Goal: Navigation & Orientation: Find specific page/section

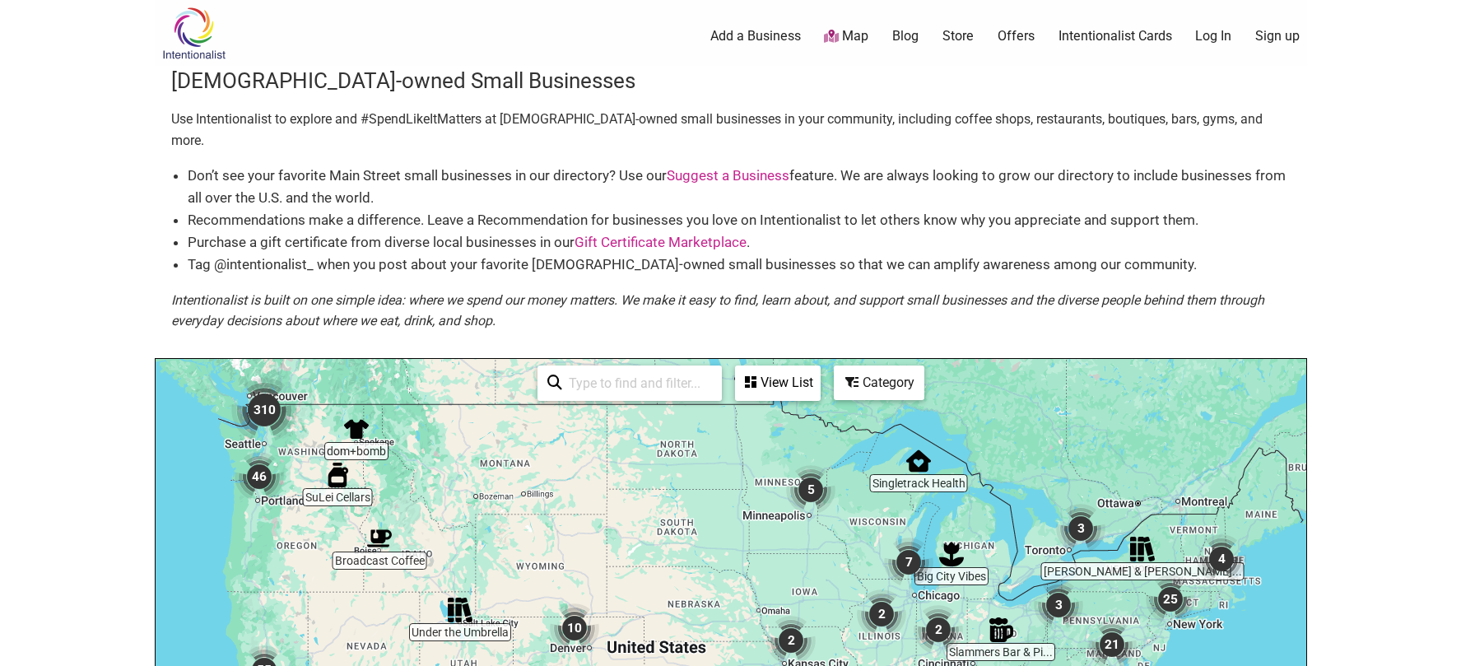
click at [202, 30] on img at bounding box center [194, 33] width 78 height 53
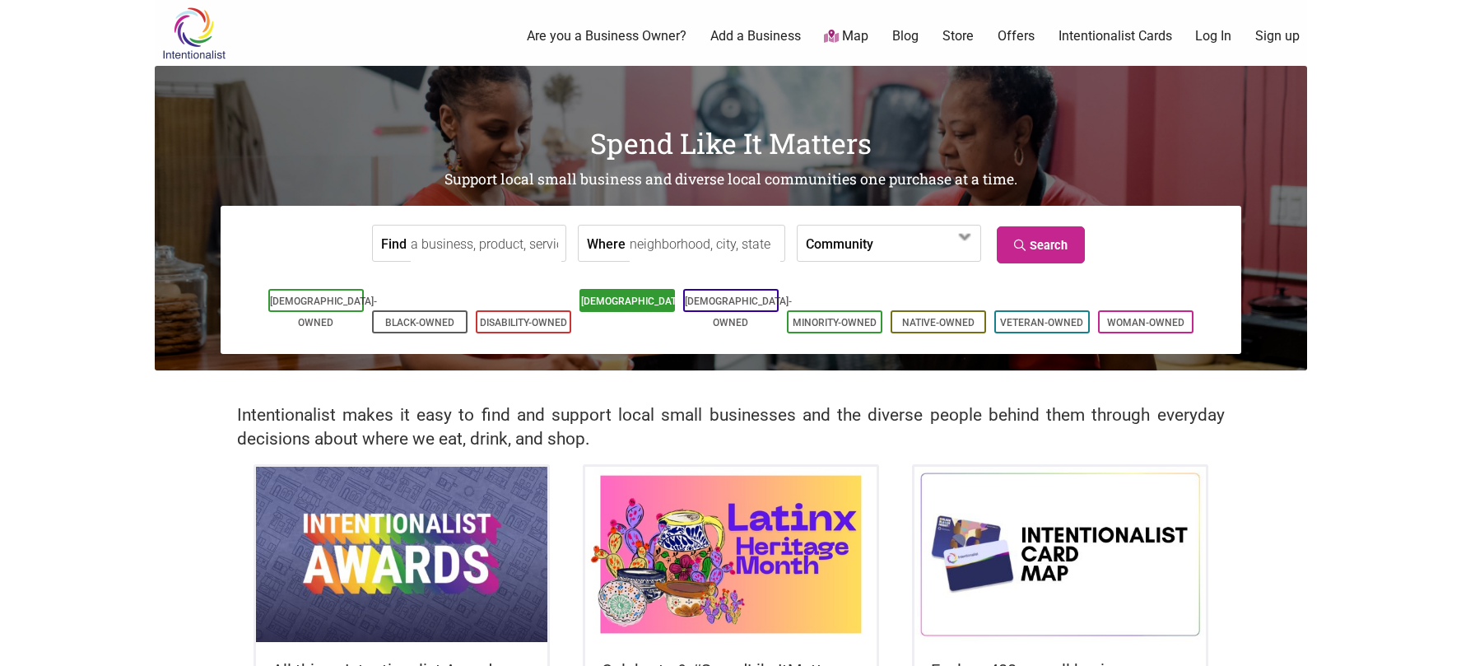
click at [610, 304] on link "[DEMOGRAPHIC_DATA]-Owned" at bounding box center [634, 311] width 107 height 33
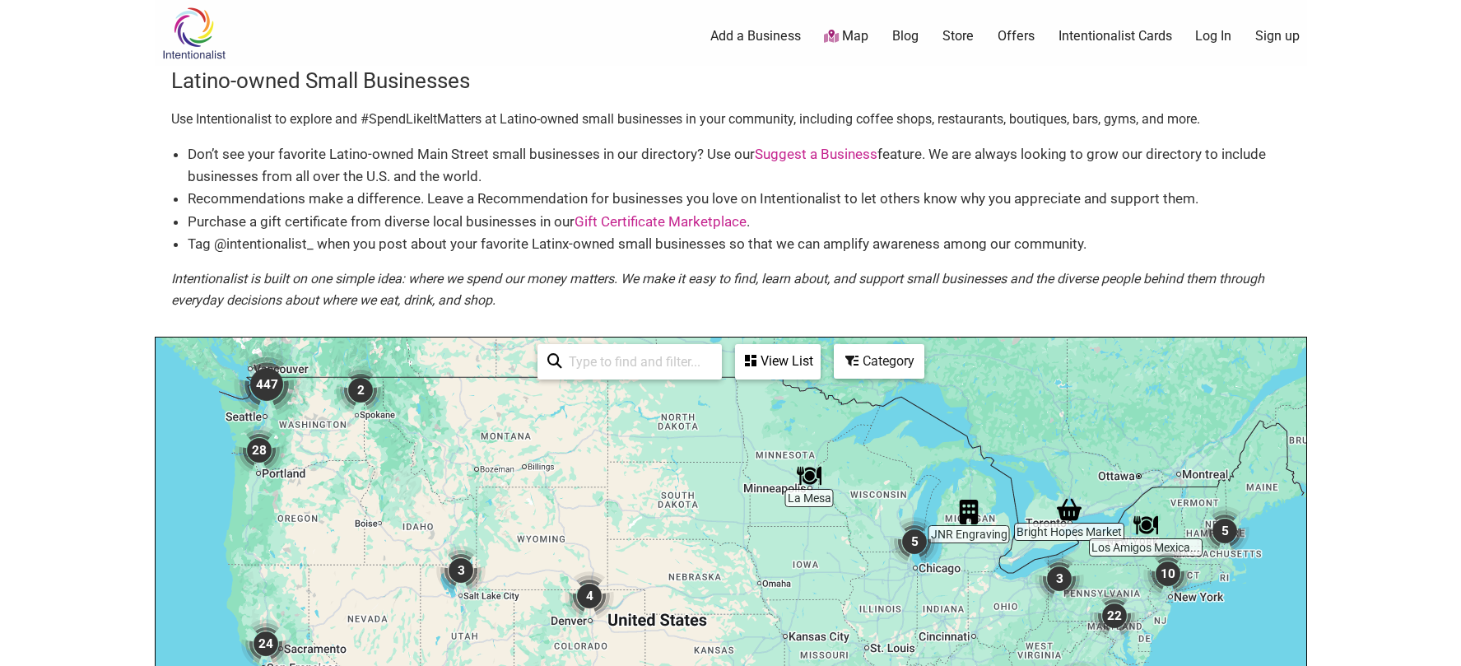
click at [262, 387] on img "447" at bounding box center [267, 384] width 66 height 66
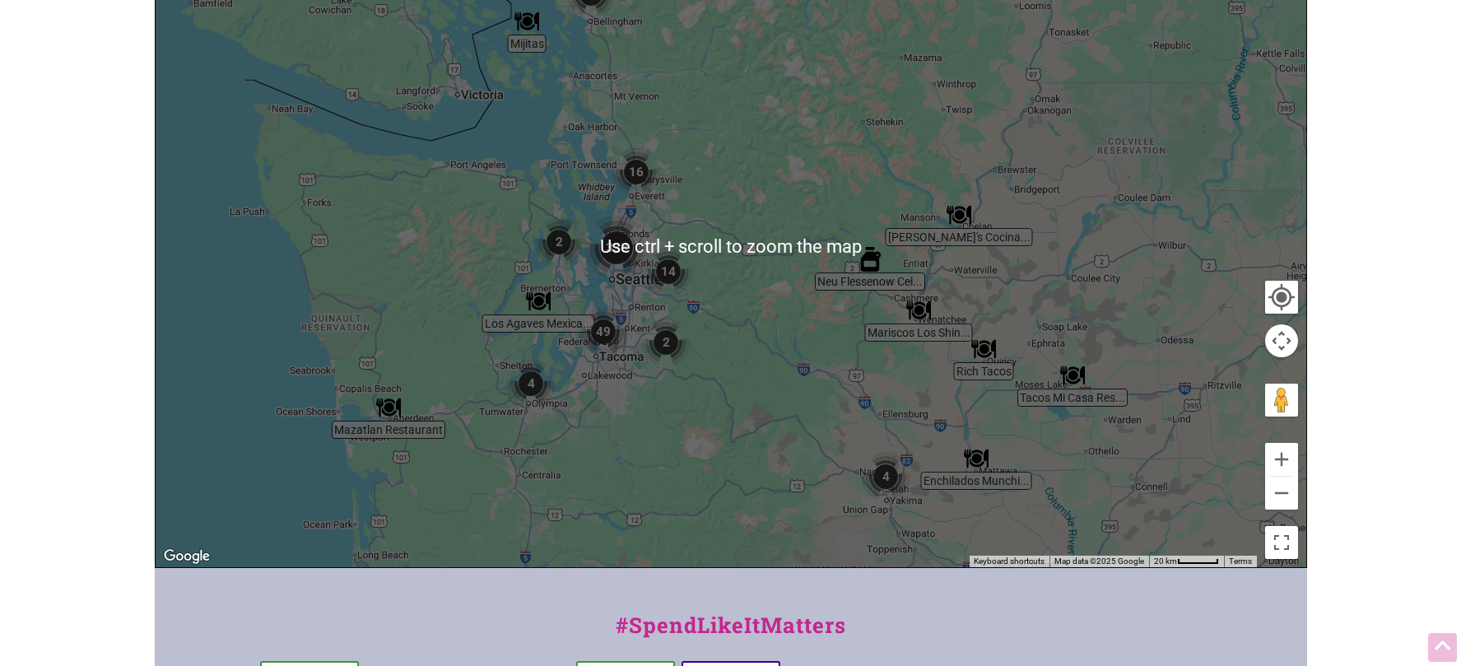
scroll to position [411, 0]
click at [799, 305] on div "To navigate, press the arrow keys." at bounding box center [731, 246] width 1150 height 640
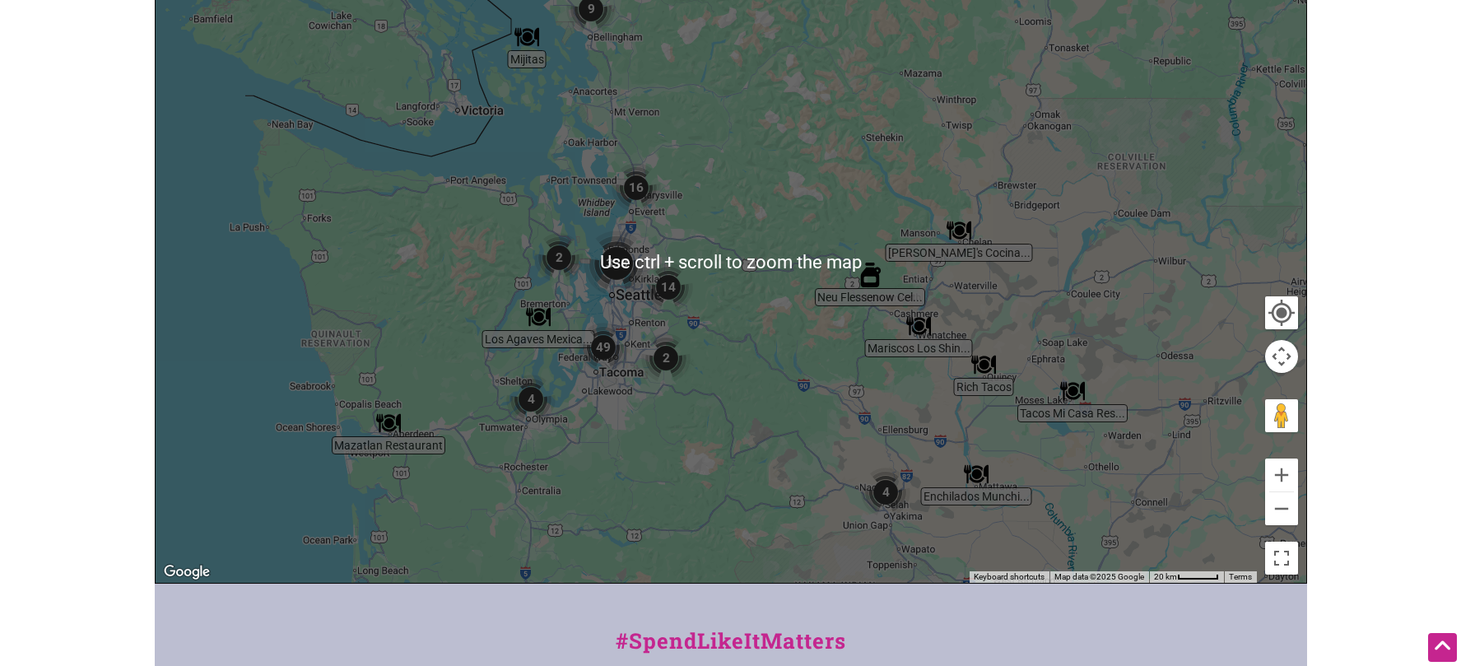
scroll to position [375, 0]
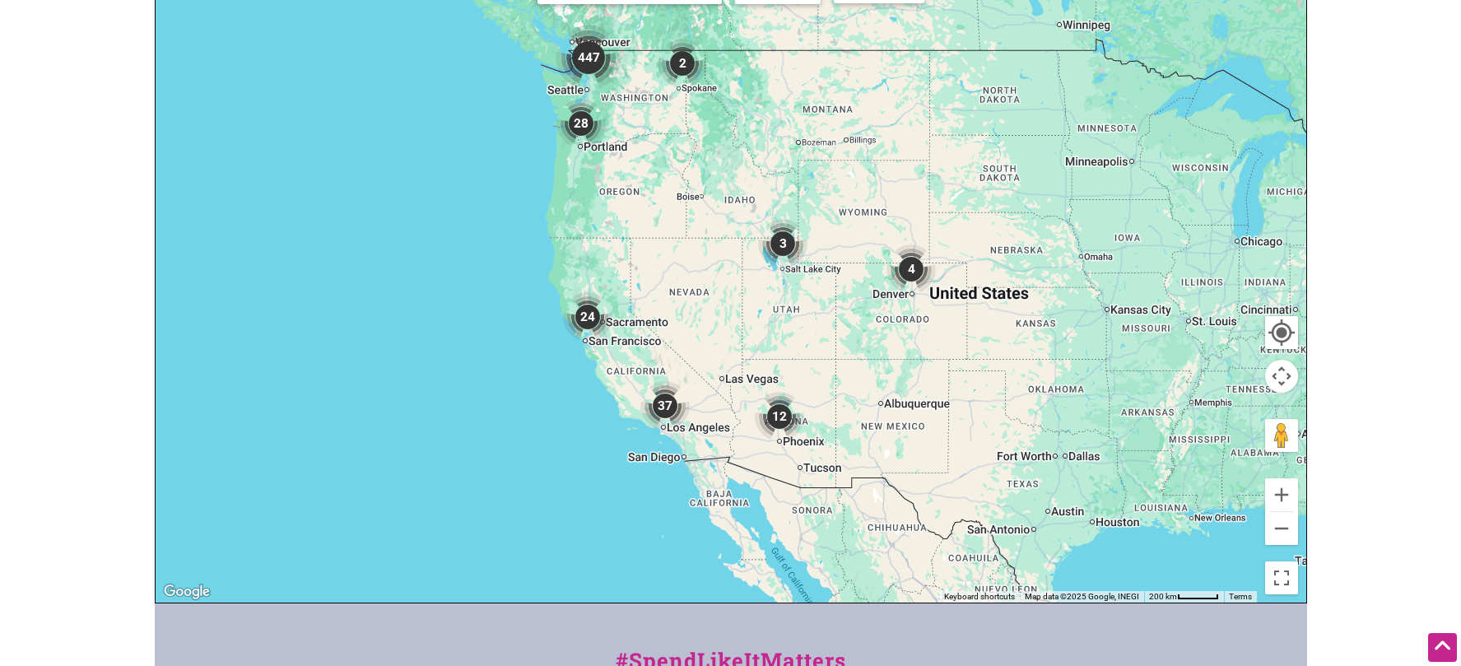
drag, startPoint x: 1124, startPoint y: 413, endPoint x: 759, endPoint y: 293, distance: 384.6
click at [760, 293] on div "To navigate, press the arrow keys." at bounding box center [731, 282] width 1150 height 640
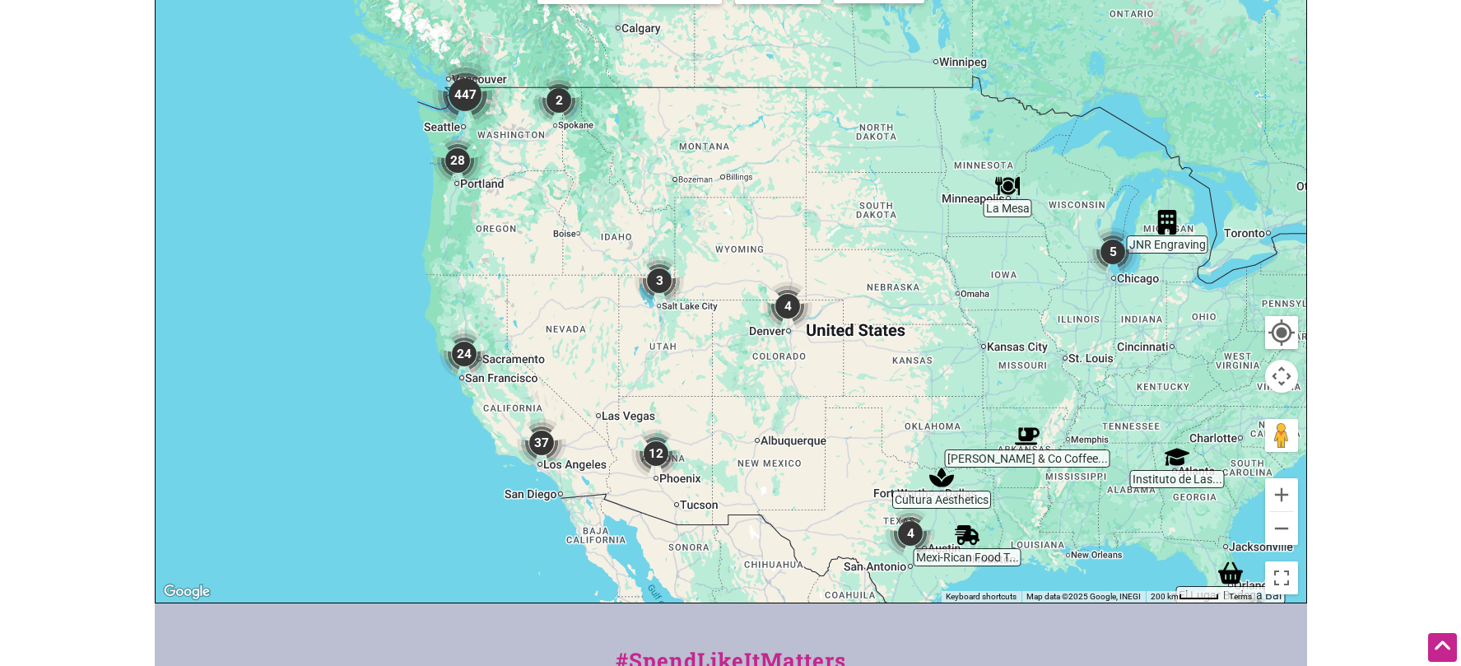
drag, startPoint x: 1012, startPoint y: 350, endPoint x: 904, endPoint y: 391, distance: 115.4
click at [960, 409] on div "To navigate, press the arrow keys." at bounding box center [731, 282] width 1150 height 640
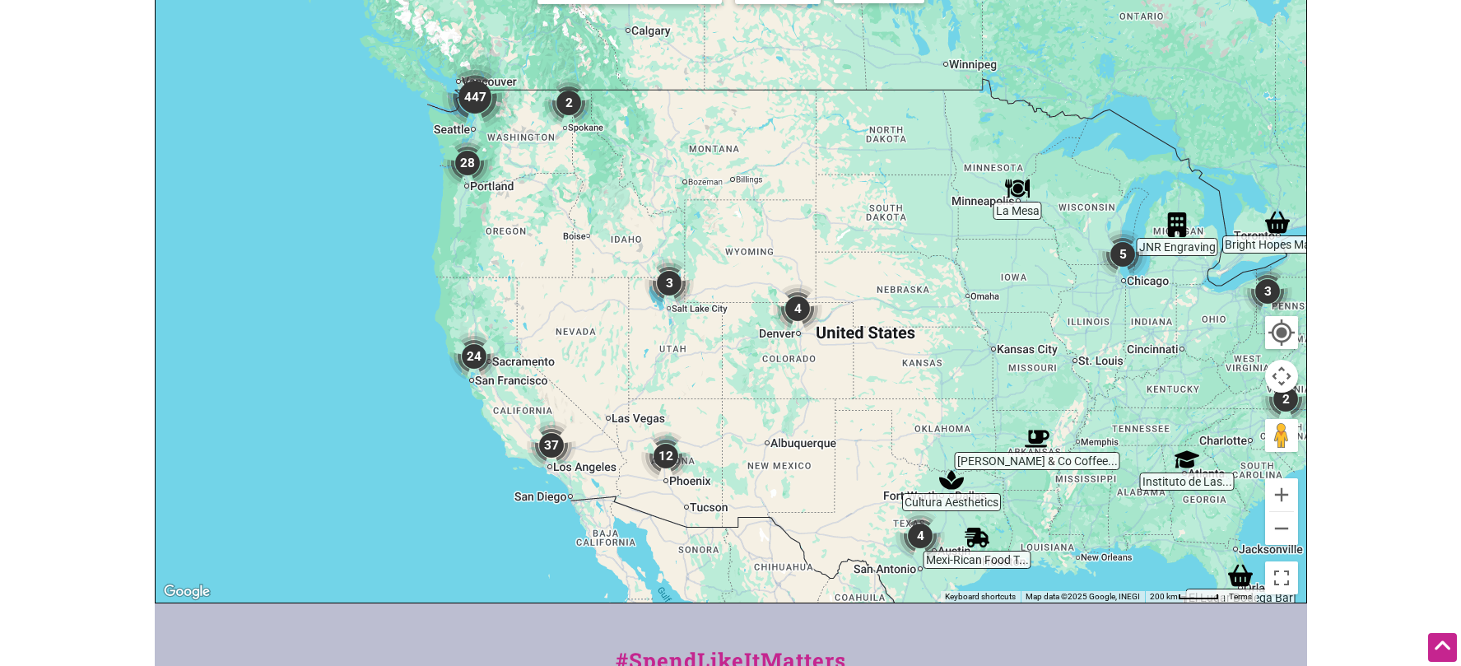
click at [477, 356] on img "24" at bounding box center [473, 356] width 49 height 49
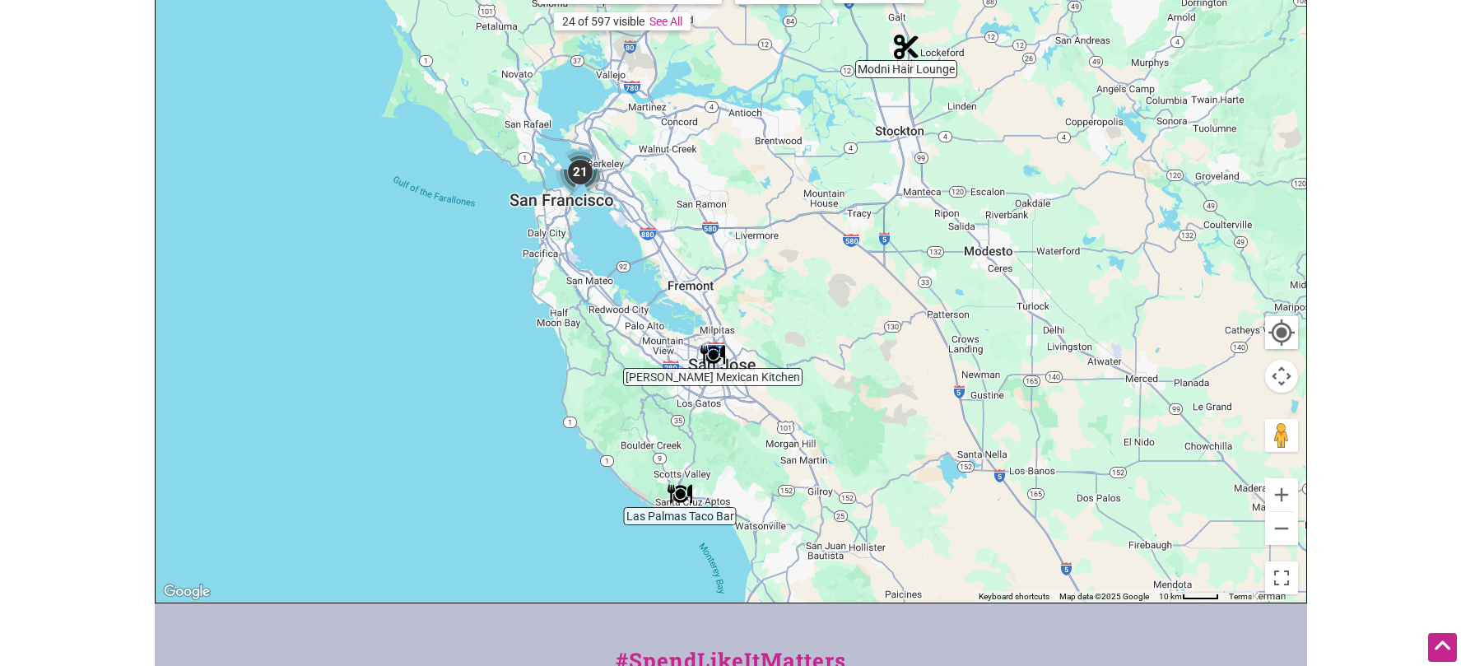
click at [577, 170] on img "21" at bounding box center [579, 171] width 49 height 49
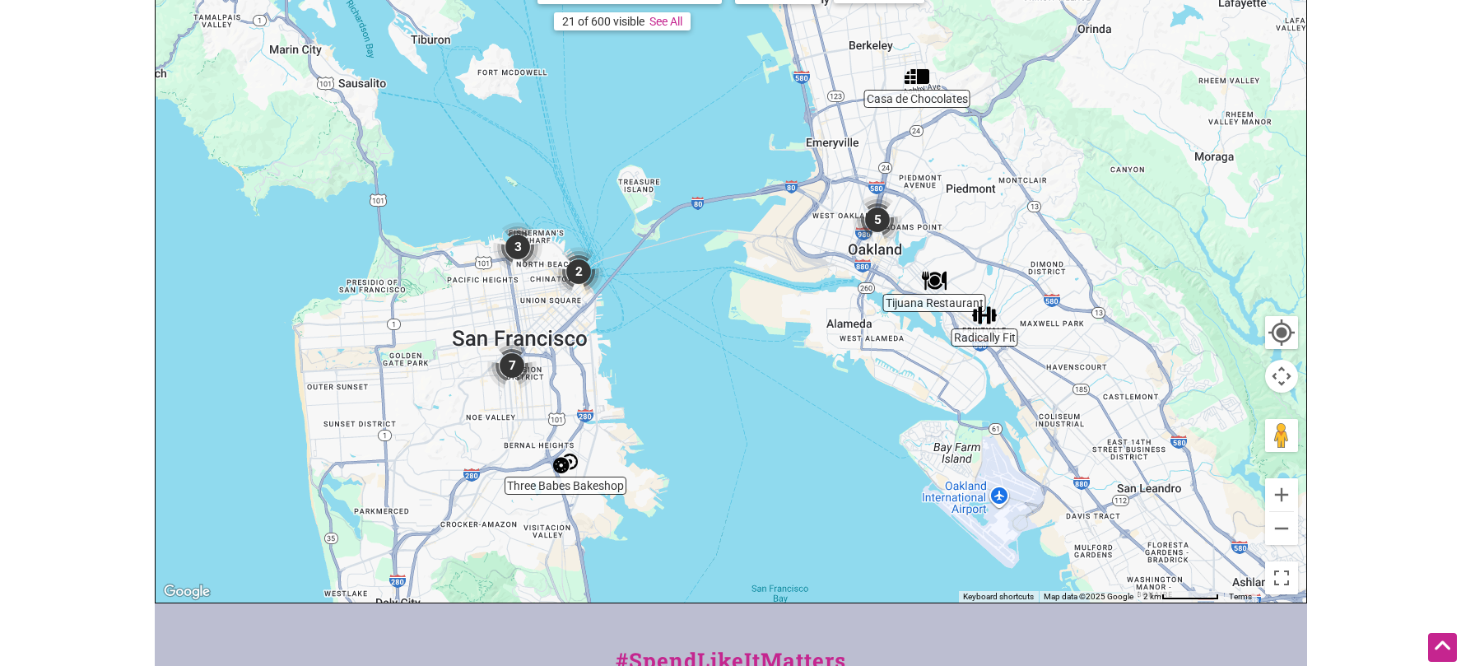
click at [508, 368] on img "7" at bounding box center [511, 365] width 49 height 49
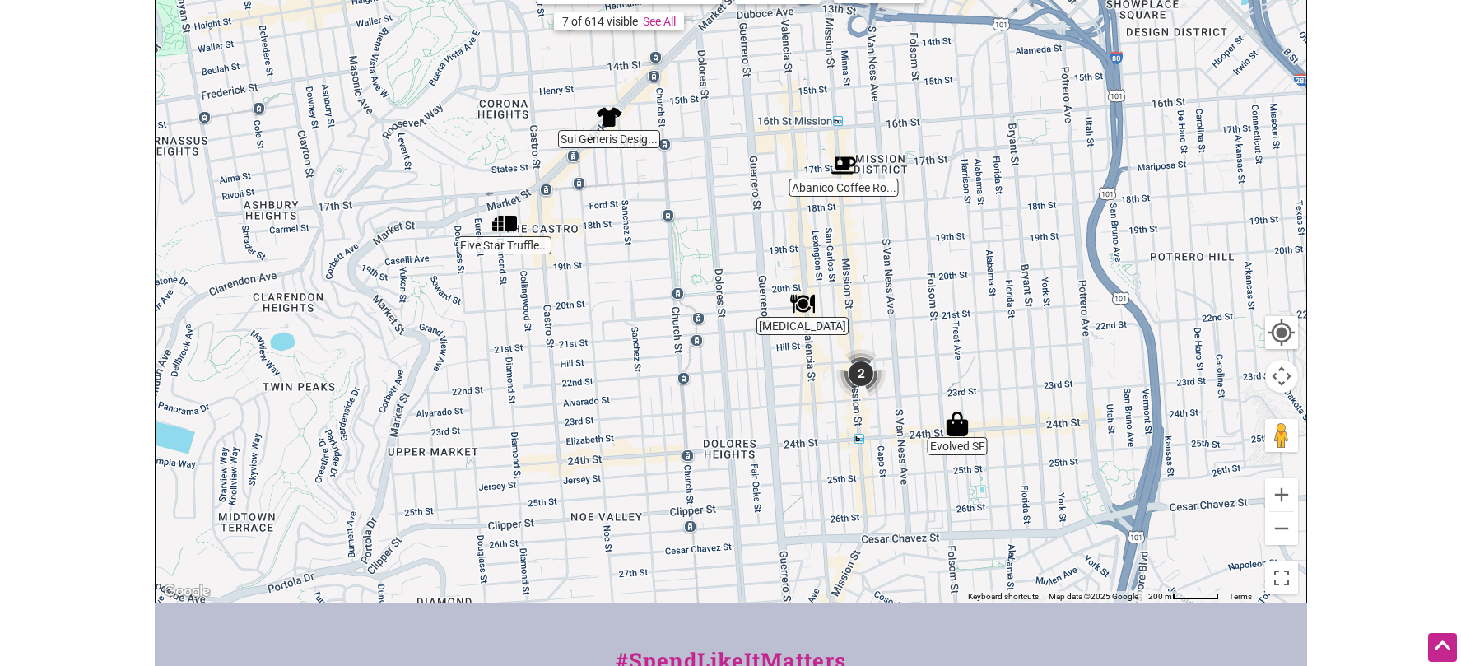
click at [862, 376] on img "2" at bounding box center [860, 373] width 49 height 49
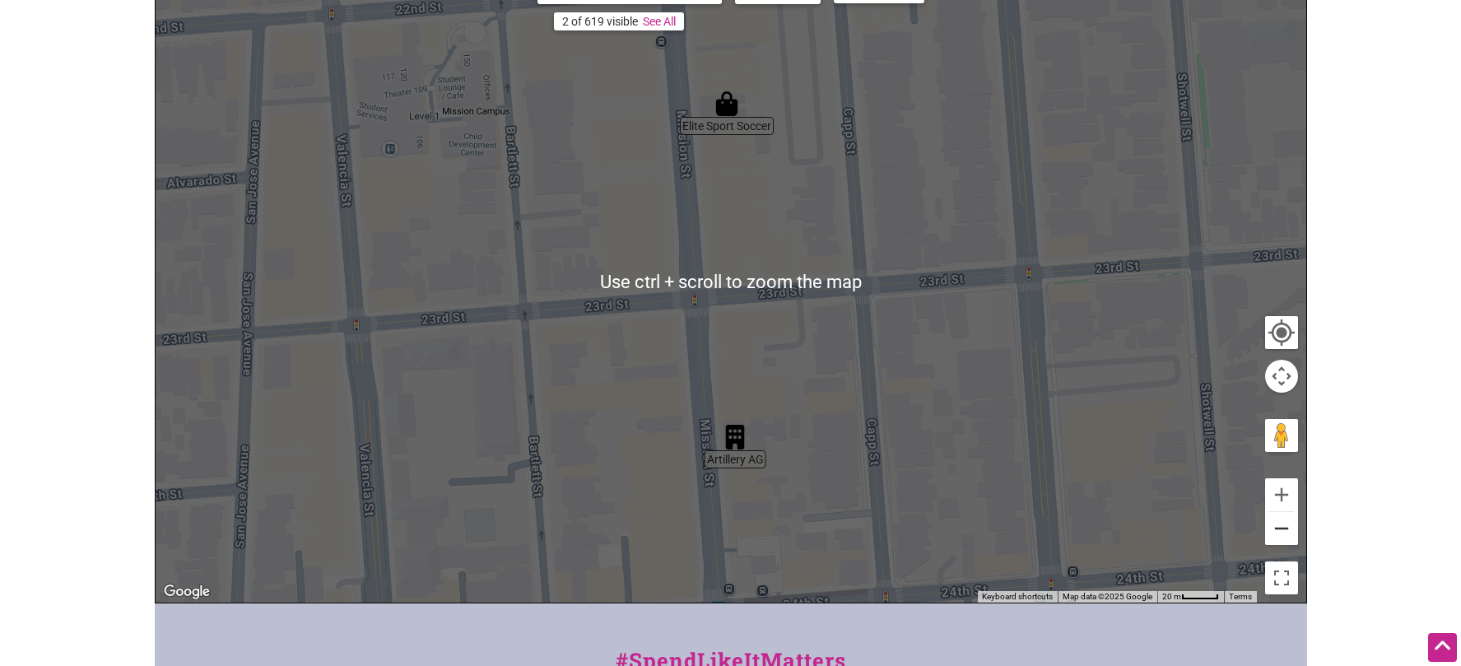
click at [1277, 527] on button "Zoom out" at bounding box center [1281, 528] width 33 height 33
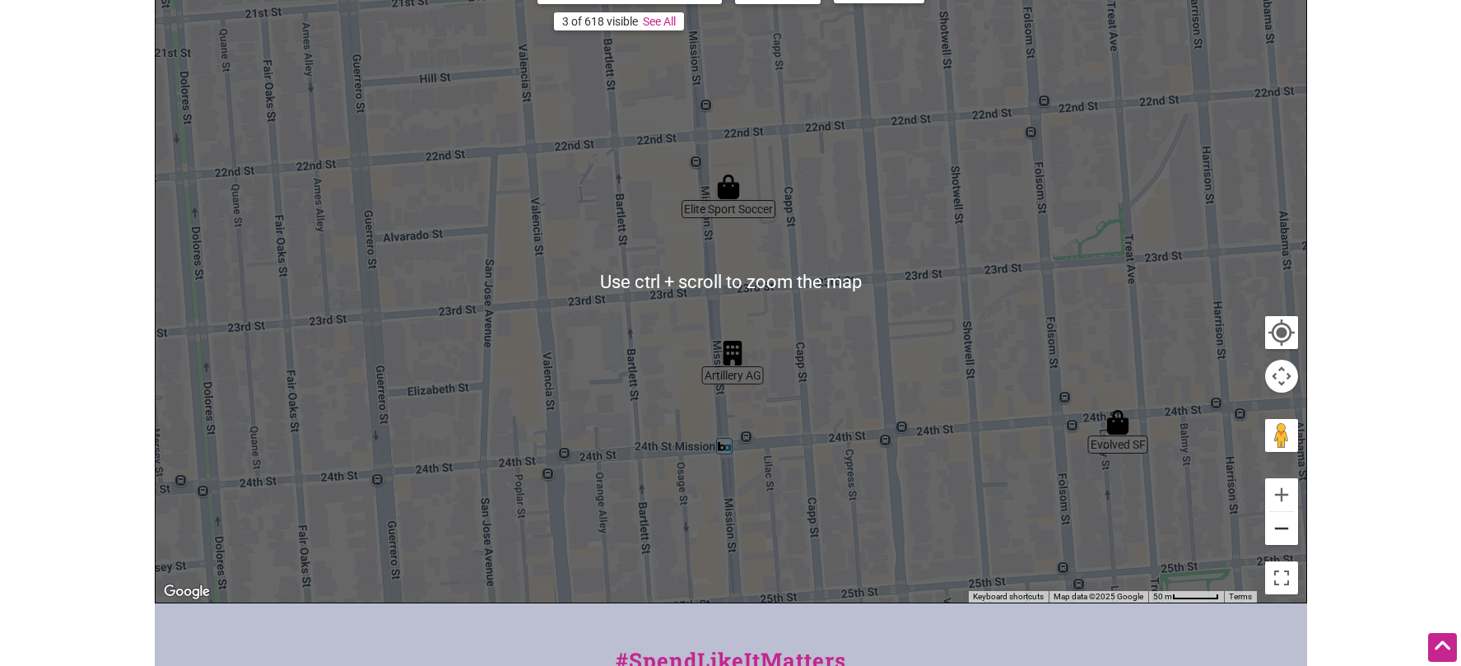
click at [1277, 527] on button "Zoom out" at bounding box center [1281, 528] width 33 height 33
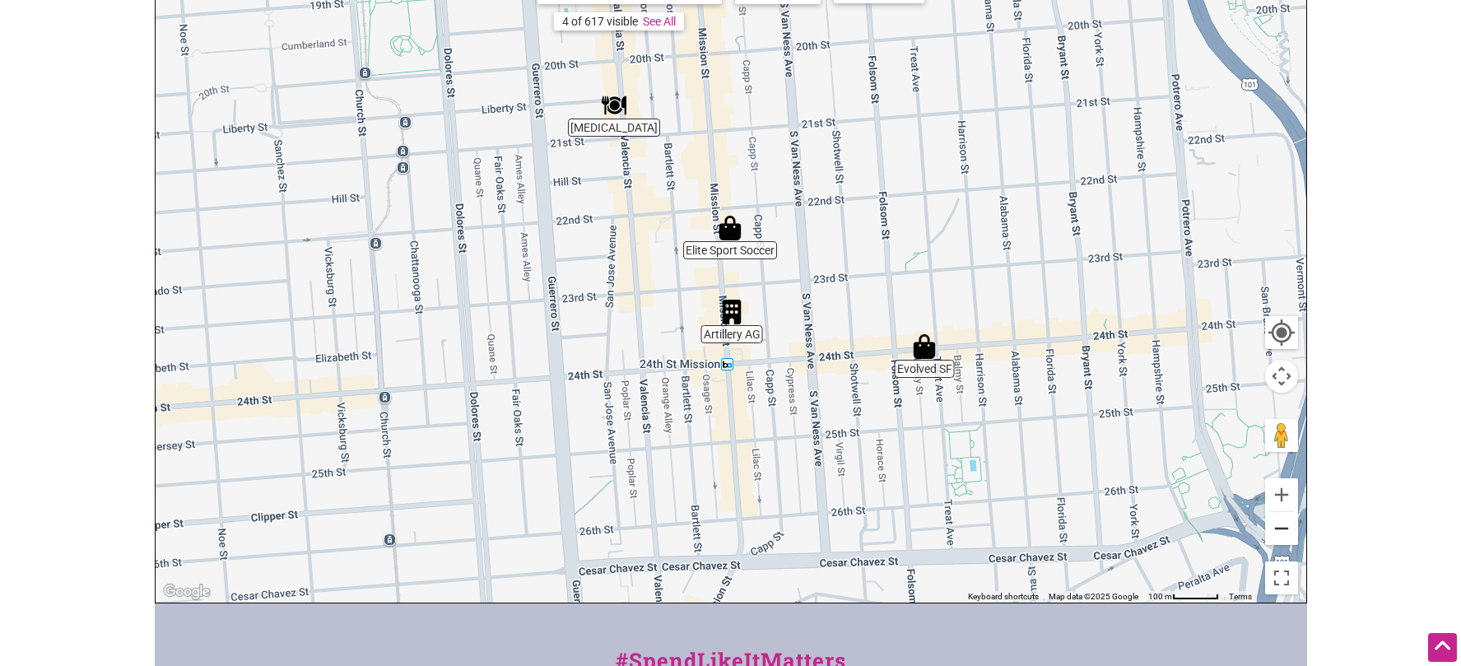
click at [1277, 527] on button "Zoom out" at bounding box center [1281, 528] width 33 height 33
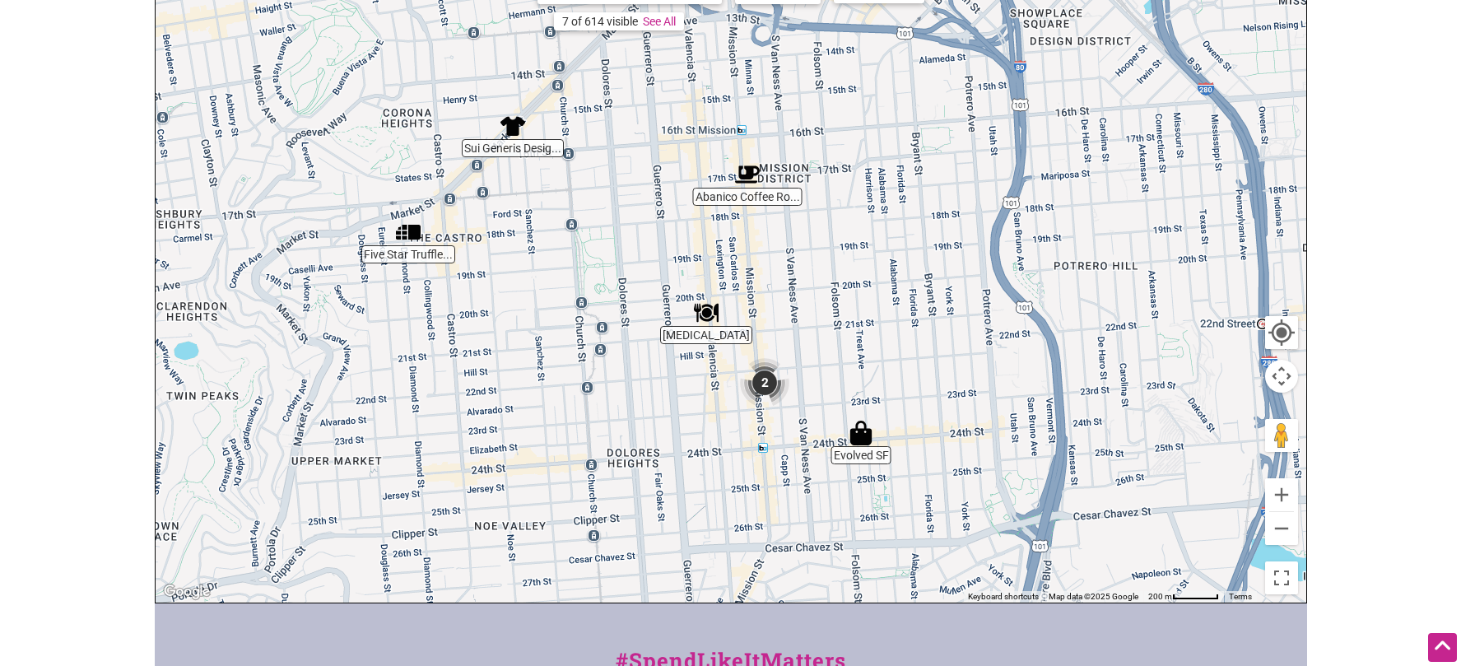
drag, startPoint x: 885, startPoint y: 202, endPoint x: 913, endPoint y: 318, distance: 118.4
click at [919, 332] on div "To navigate, press the arrow keys." at bounding box center [731, 282] width 1150 height 640
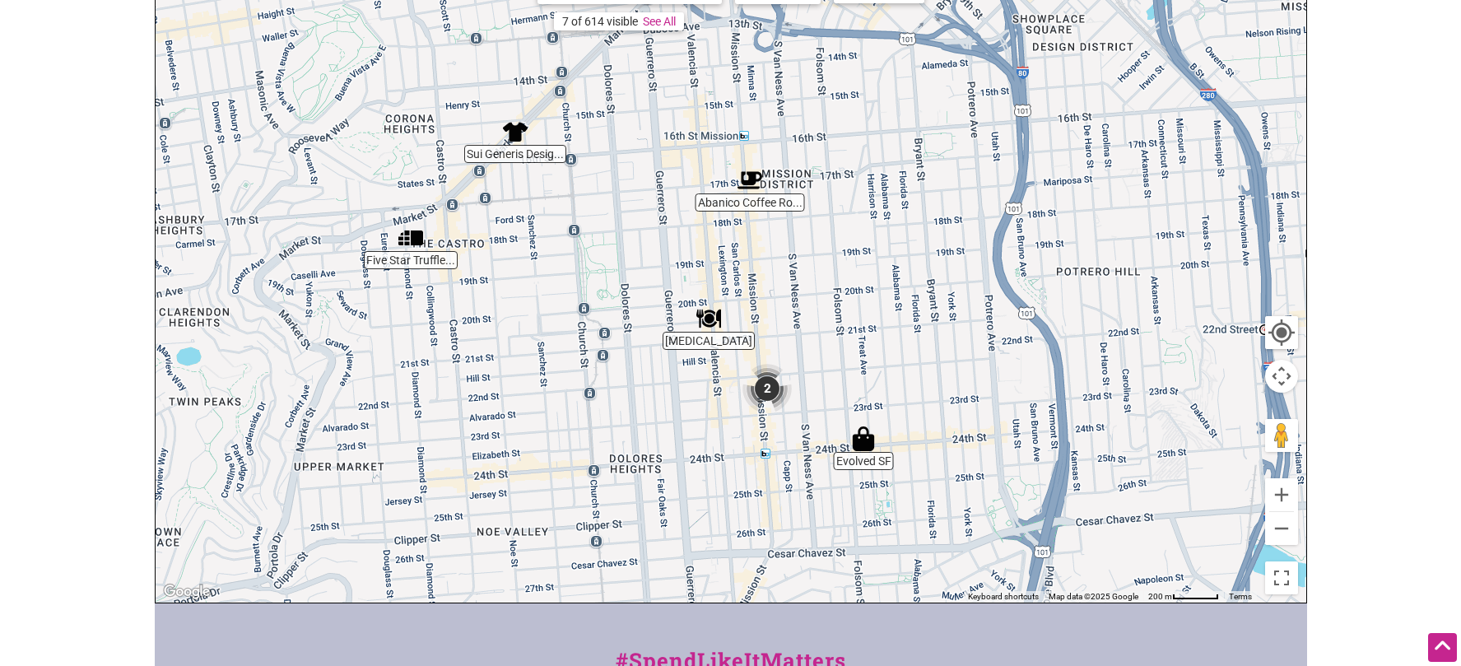
click at [703, 143] on div "To navigate, press the arrow keys." at bounding box center [731, 282] width 1150 height 640
